Goal: Book appointment/travel/reservation

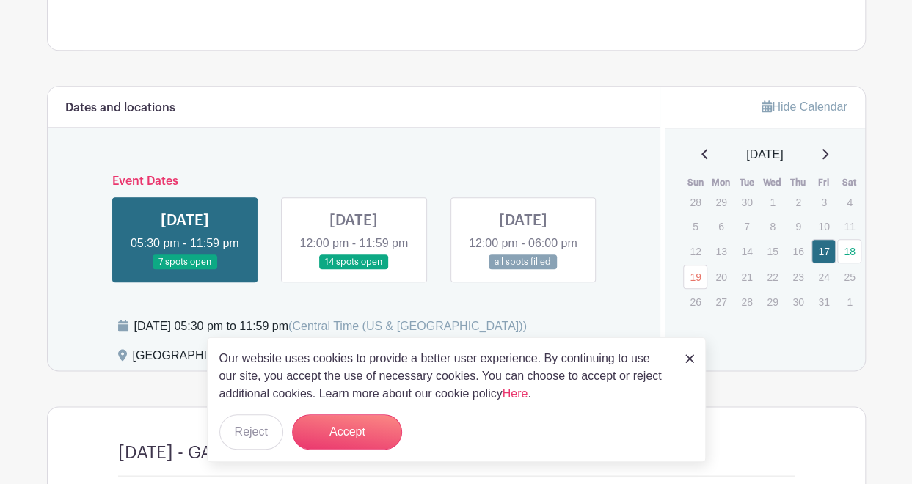
scroll to position [762, 0]
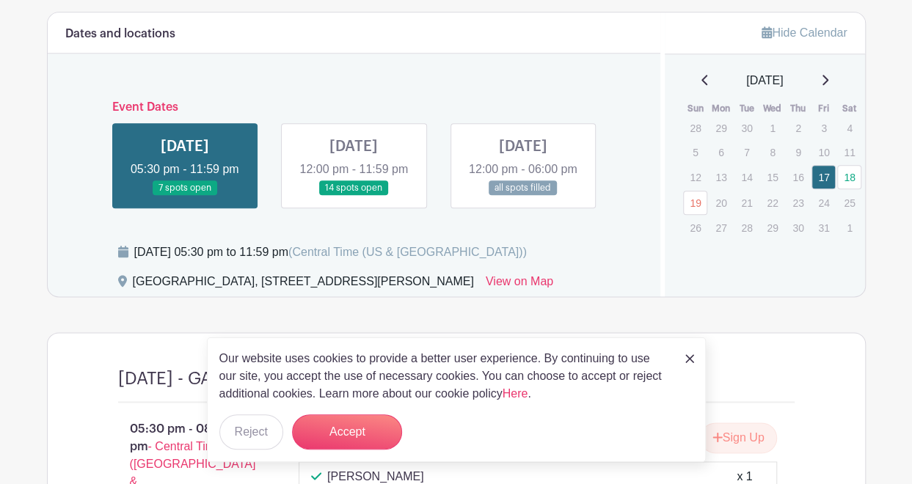
click at [687, 361] on img at bounding box center [689, 358] width 9 height 9
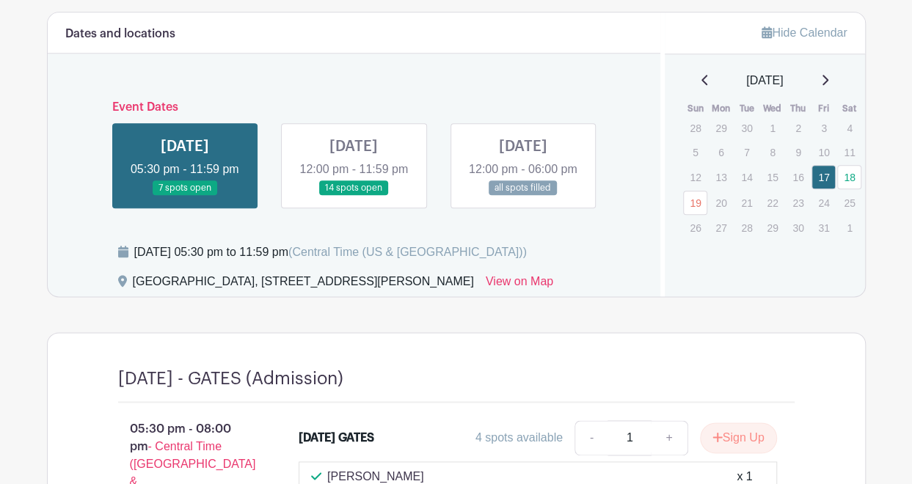
click at [185, 196] on link at bounding box center [185, 196] width 0 height 0
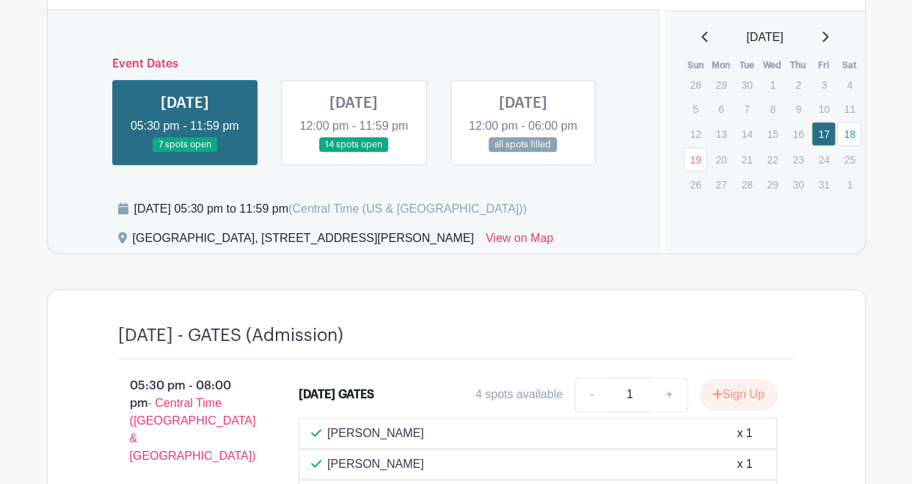
scroll to position [797, 0]
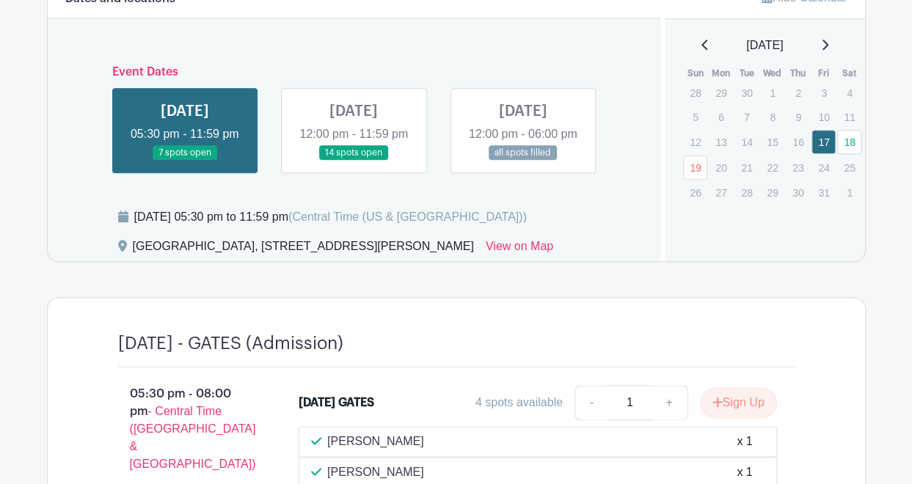
click at [354, 161] on link at bounding box center [354, 161] width 0 height 0
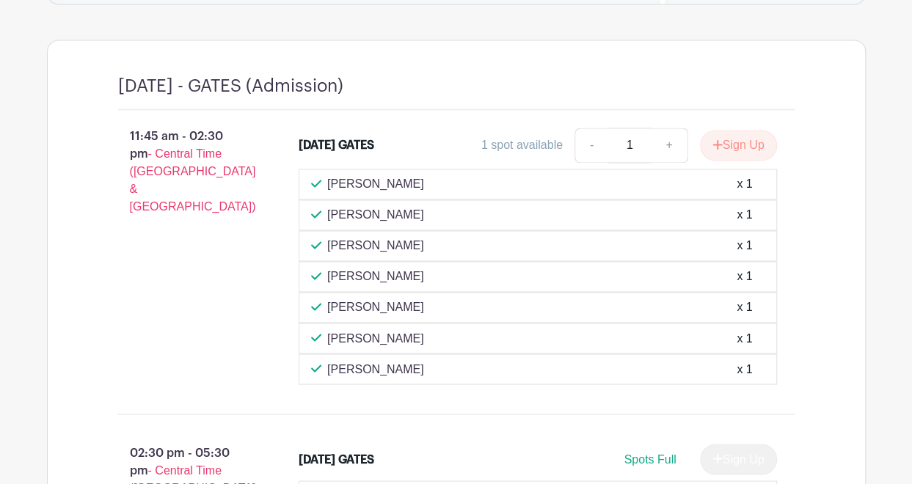
scroll to position [904, 0]
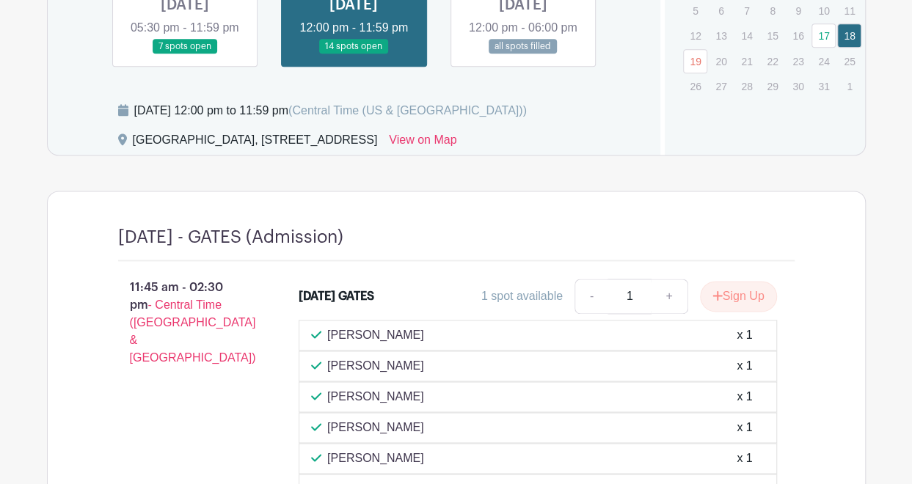
click at [523, 54] on link at bounding box center [523, 54] width 0 height 0
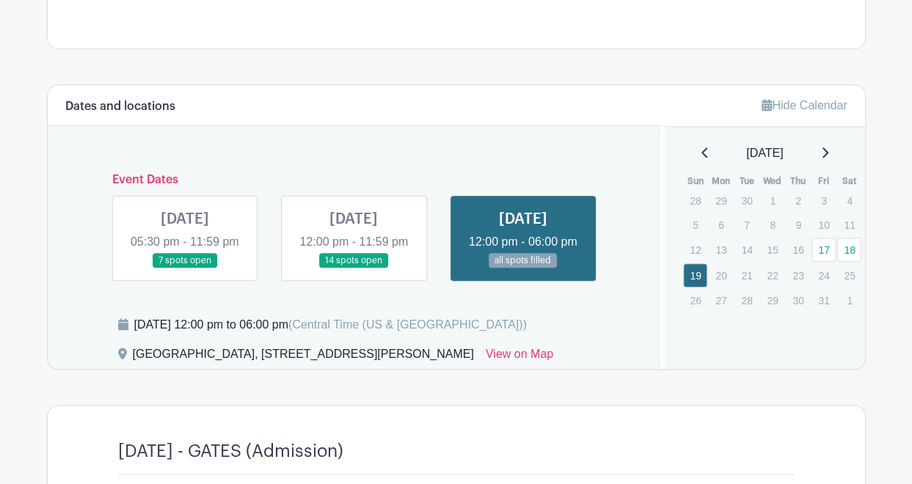
scroll to position [695, 0]
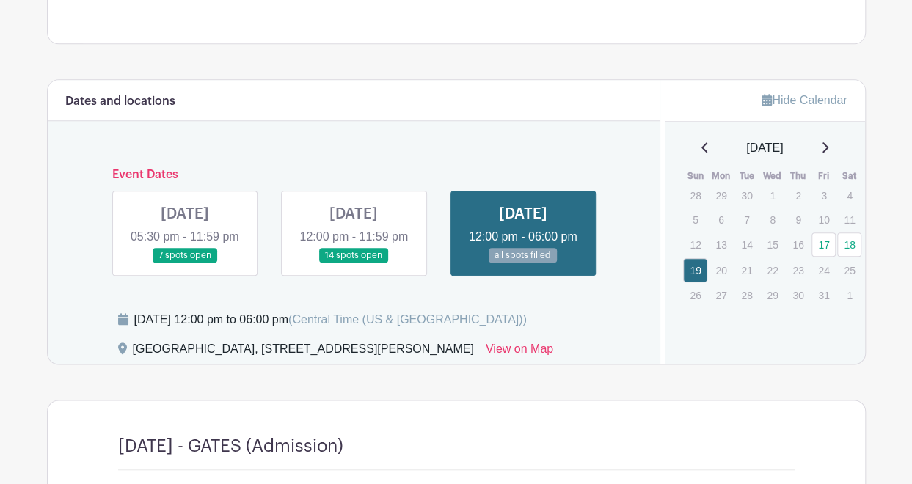
click at [185, 263] on link at bounding box center [185, 263] width 0 height 0
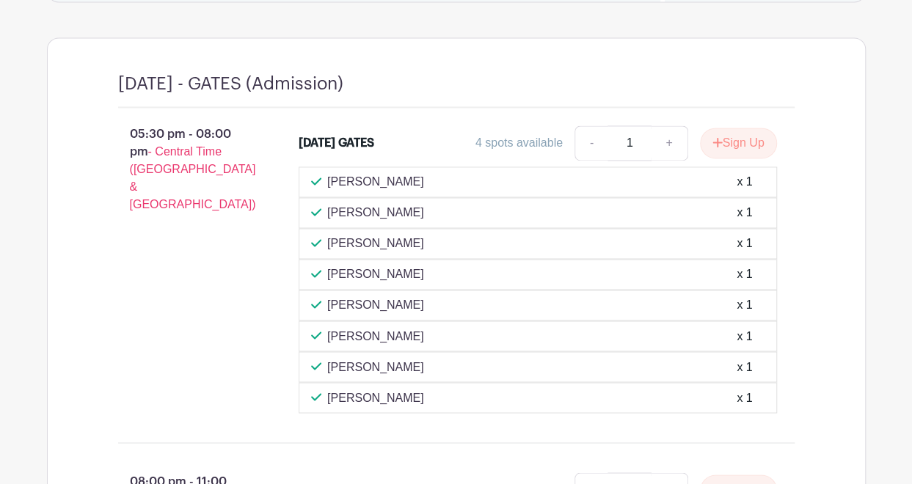
scroll to position [1054, 0]
